Goal: Information Seeking & Learning: Learn about a topic

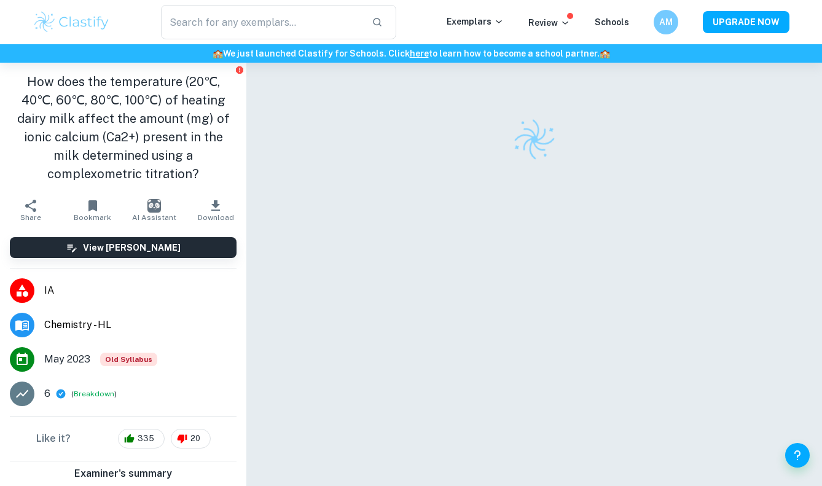
scroll to position [63, 0]
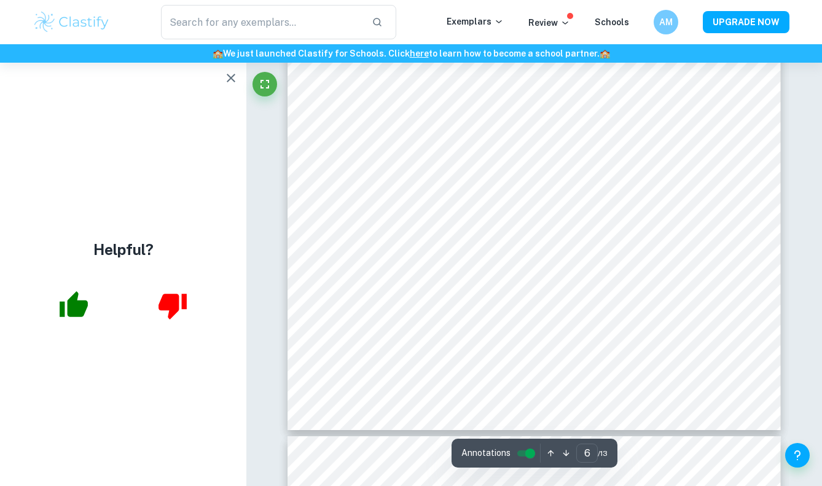
scroll to position [3661, 0]
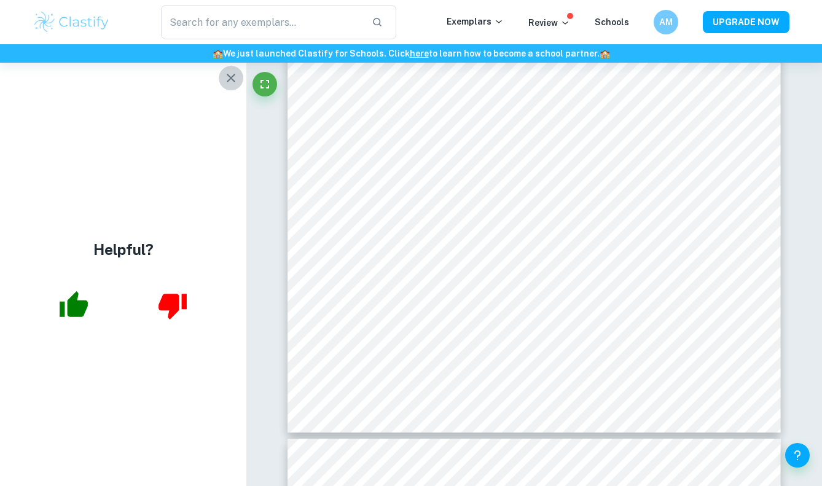
click at [232, 83] on icon "button" at bounding box center [231, 78] width 15 height 15
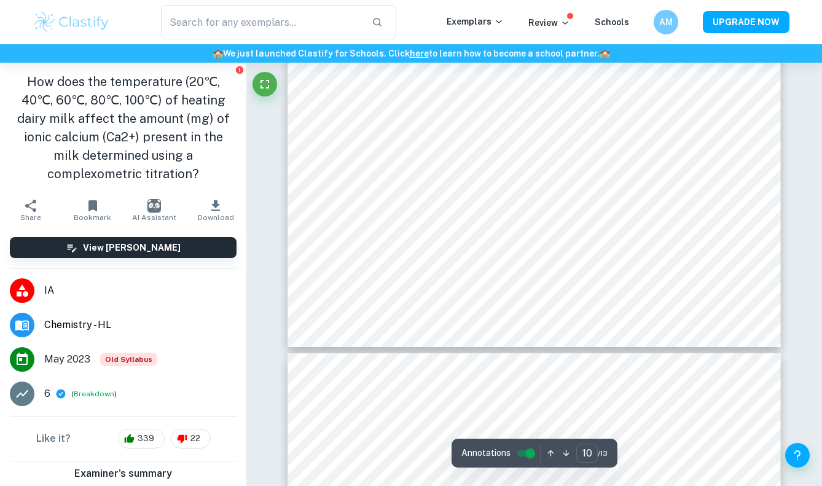
scroll to position [6405, 0]
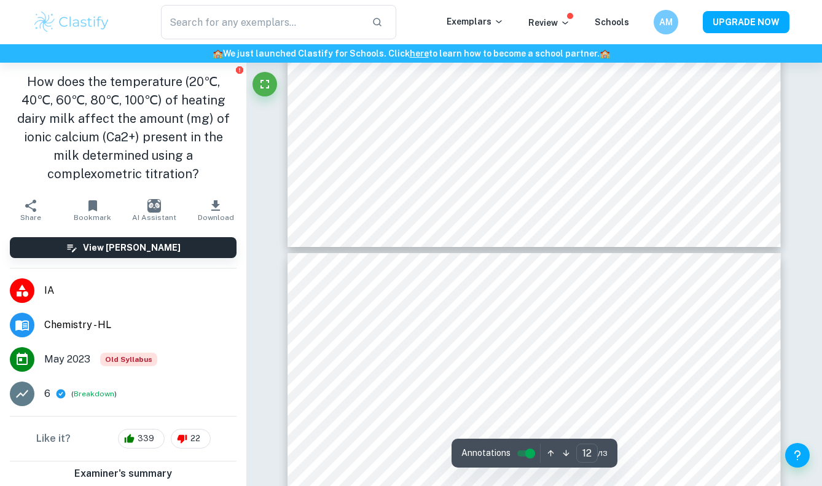
type input "13"
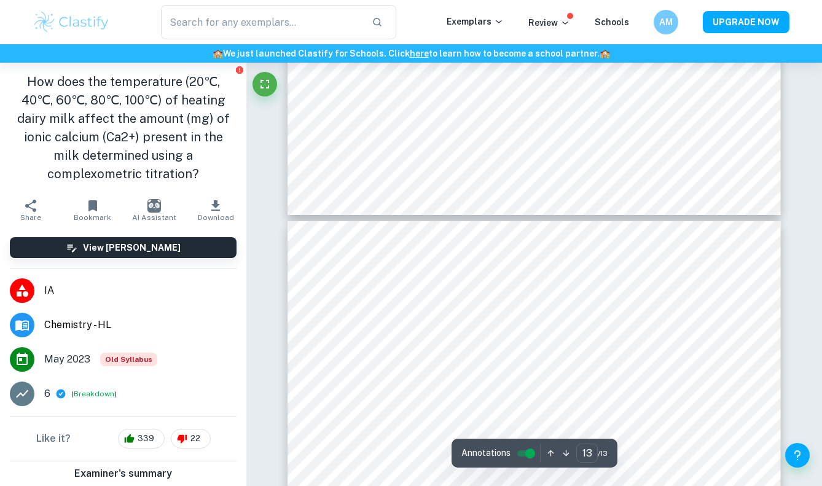
scroll to position [7825, 0]
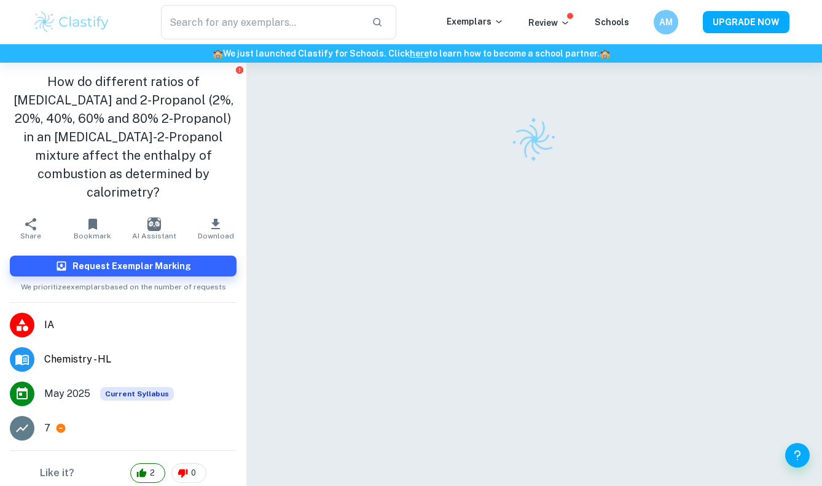
scroll to position [1, 0]
click at [399, 238] on div at bounding box center [534, 290] width 493 height 457
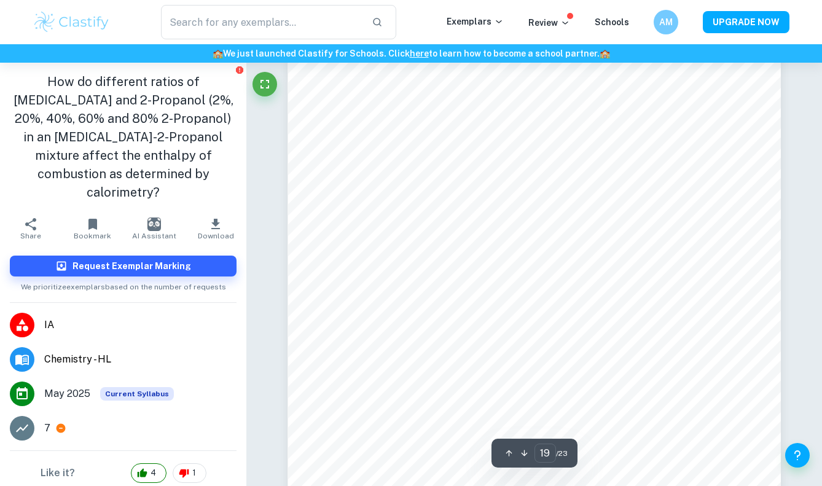
scroll to position [12031, 0]
type input "19"
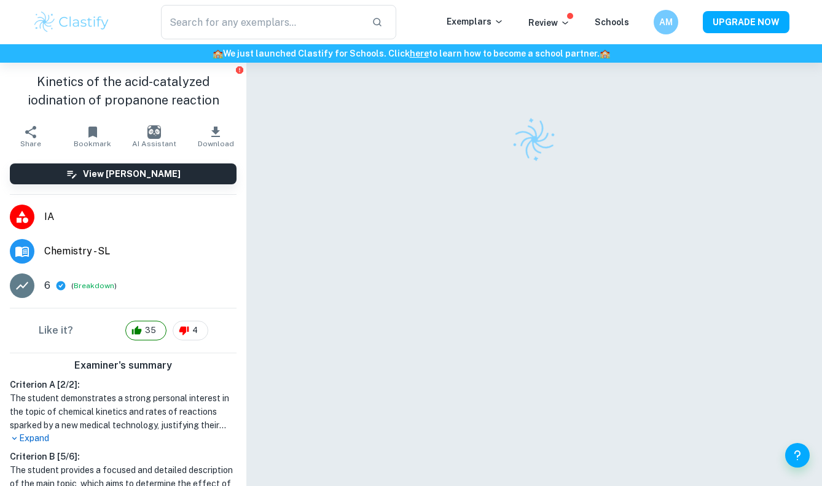
scroll to position [63, 0]
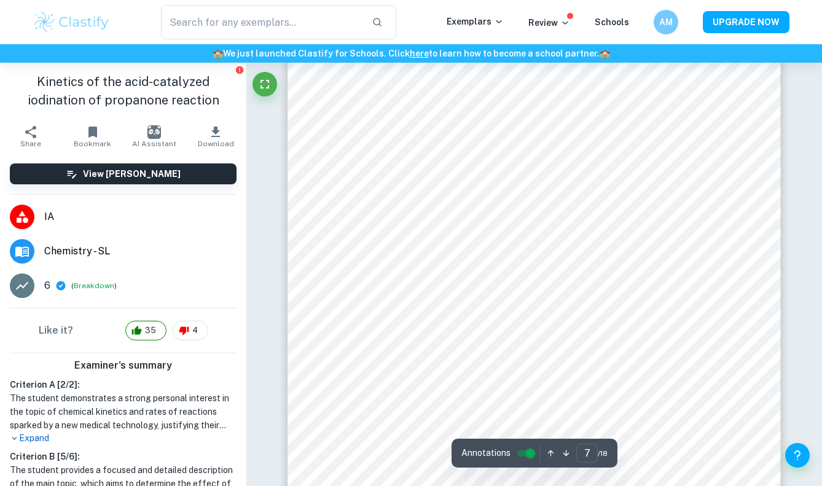
scroll to position [4538, 0]
type input "13"
